Goal: Task Accomplishment & Management: Manage account settings

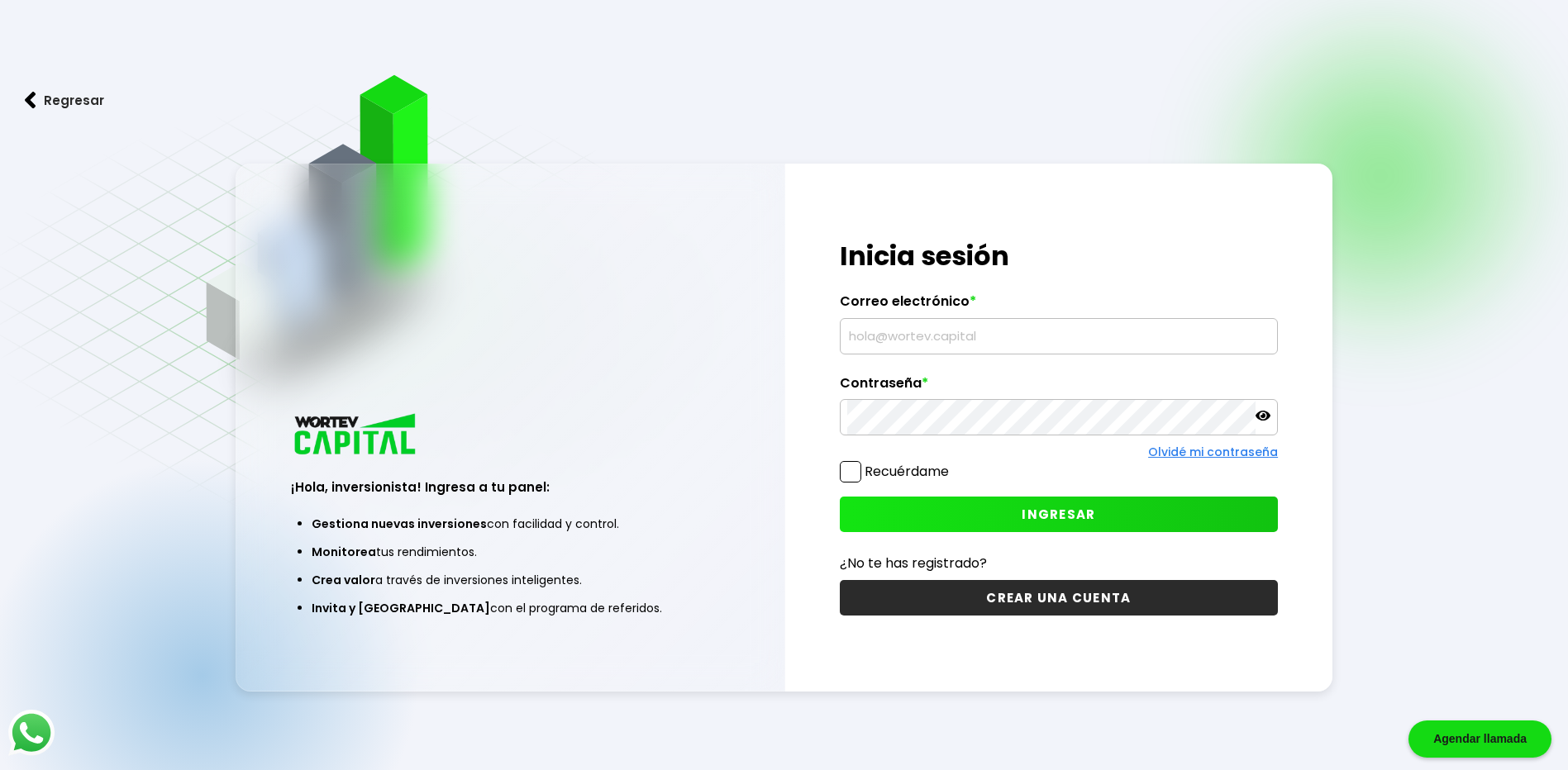
type input "[EMAIL_ADDRESS][DOMAIN_NAME]"
click at [1066, 512] on span "INGRESAR" at bounding box center [1058, 515] width 74 height 17
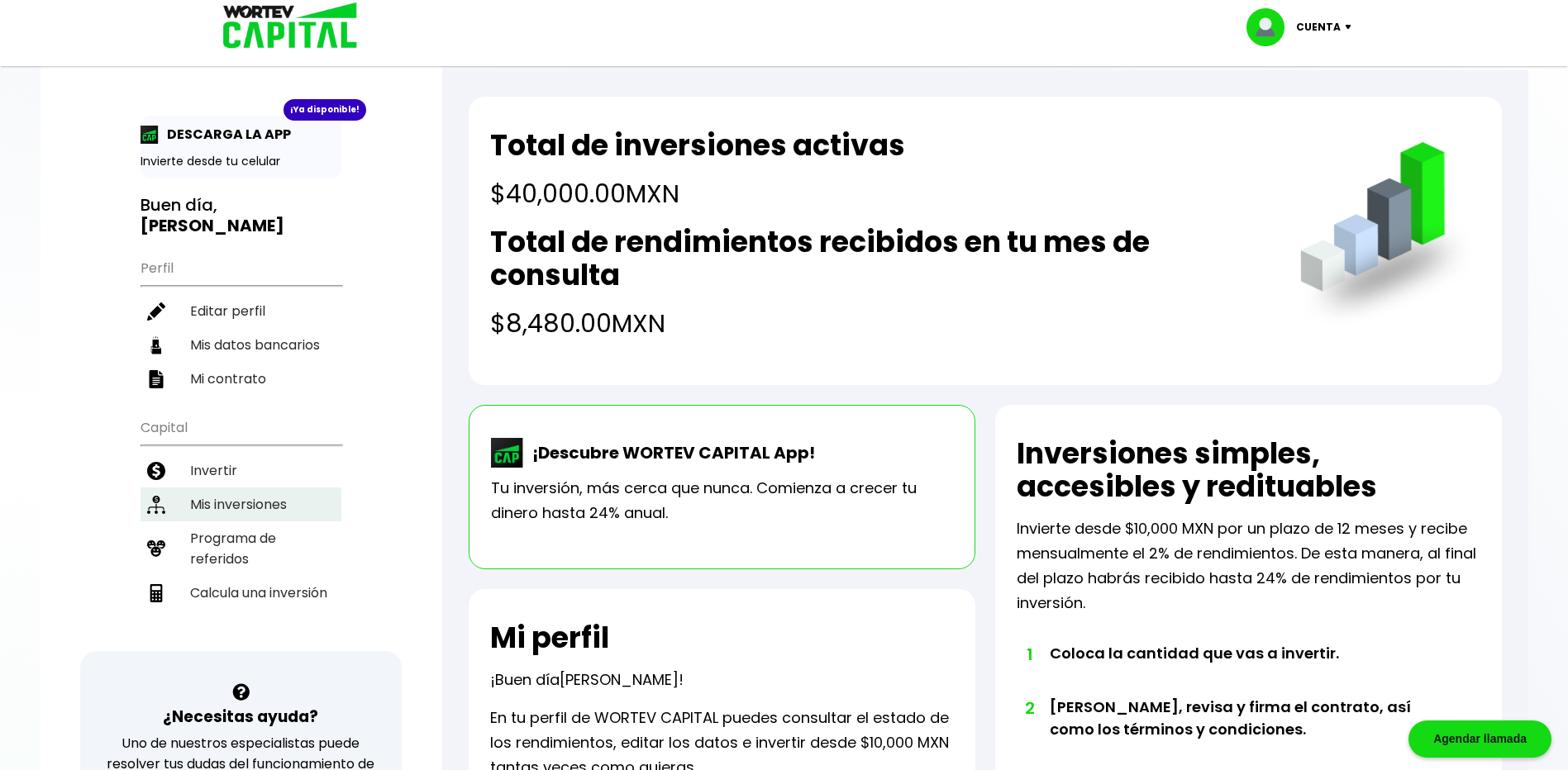
click at [245, 488] on li "Mis inversiones" at bounding box center [240, 504] width 201 height 34
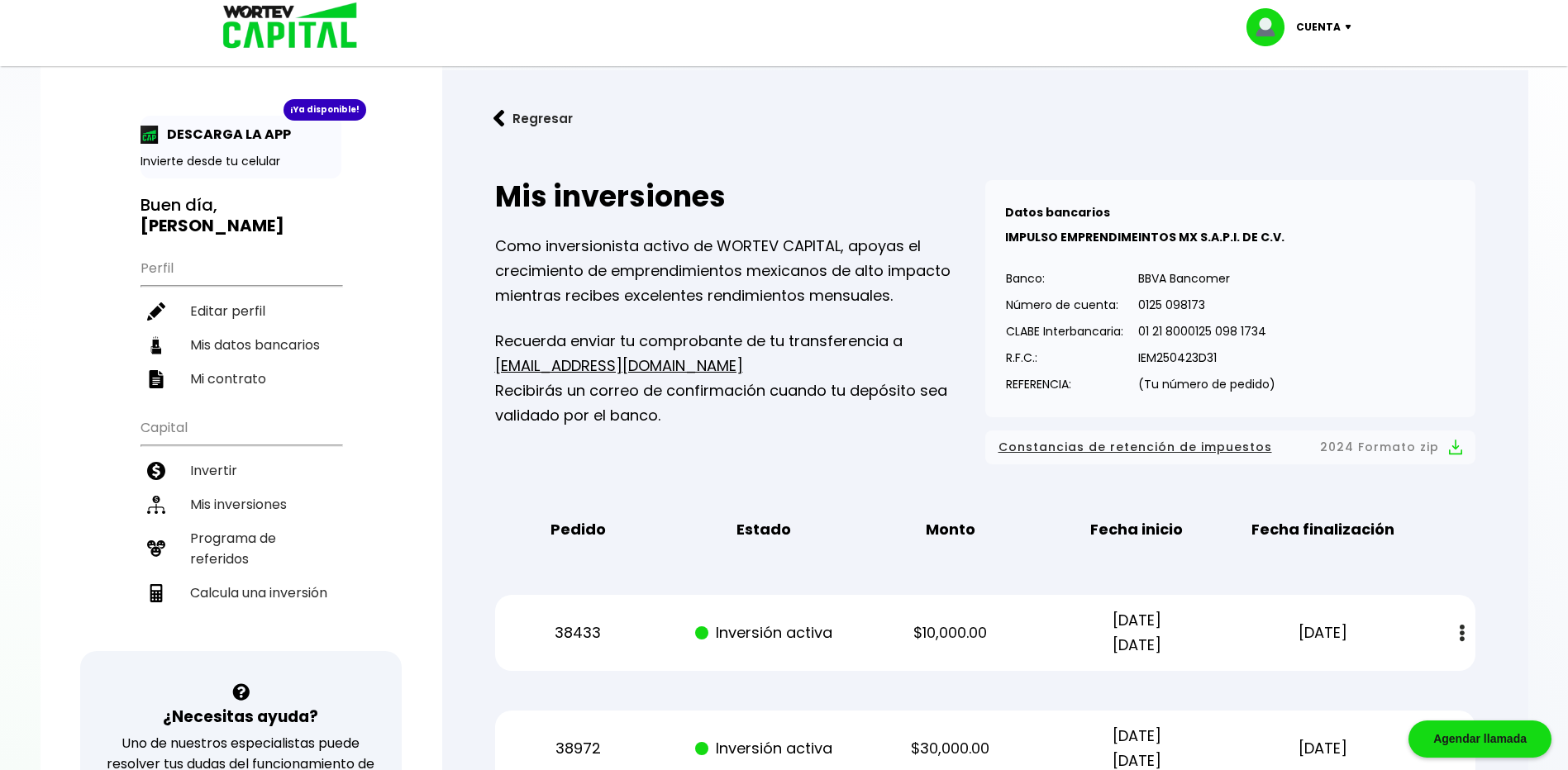
click at [1317, 29] on p "Cuenta" at bounding box center [1318, 27] width 44 height 25
click at [1291, 115] on li "Cerrar sesión" at bounding box center [1301, 109] width 133 height 34
